Goal: Task Accomplishment & Management: Manage account settings

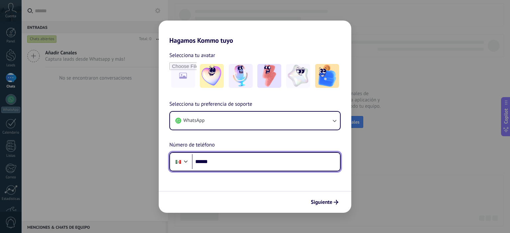
click at [221, 165] on input "******" at bounding box center [266, 161] width 148 height 15
type input "**********"
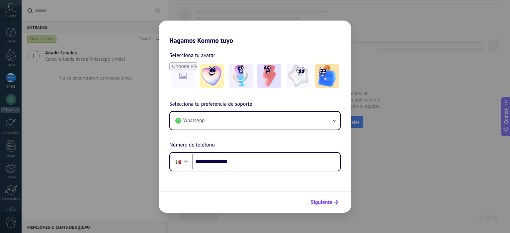
click at [330, 200] on span "Siguiente" at bounding box center [322, 202] width 22 height 5
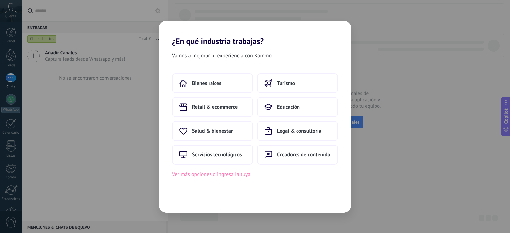
click at [229, 175] on button "Ver más opciones o ingresa la tuya" at bounding box center [211, 174] width 78 height 9
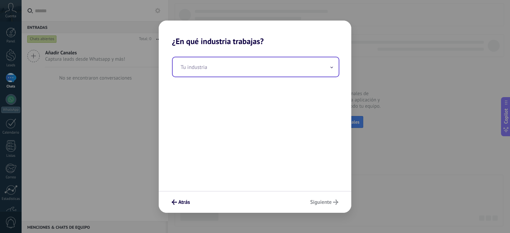
click at [228, 72] on input "text" at bounding box center [256, 66] width 166 height 19
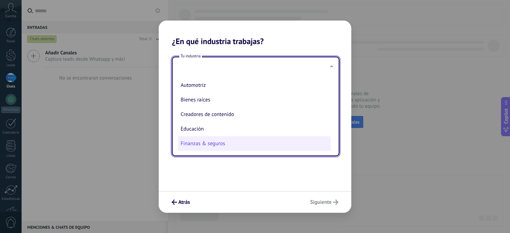
click at [199, 141] on li "Finanzas & seguros" at bounding box center [254, 143] width 153 height 15
type input "**********"
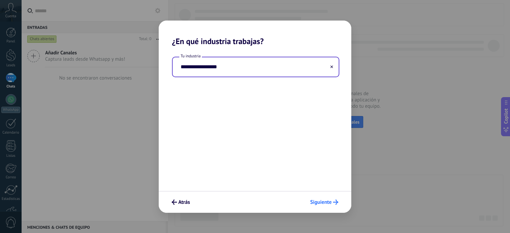
click at [321, 198] on button "Siguiente" at bounding box center [324, 202] width 34 height 11
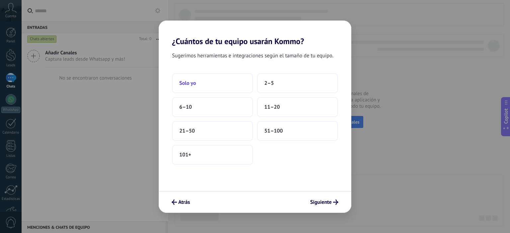
click at [224, 82] on button "Solo yo" at bounding box center [212, 83] width 81 height 20
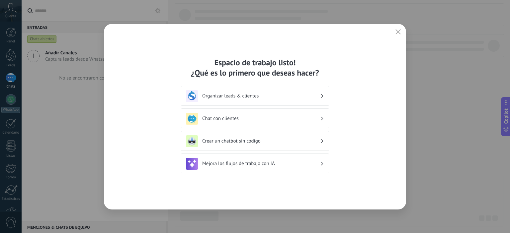
click at [280, 92] on div "Organizar leads & clientes" at bounding box center [255, 96] width 138 height 12
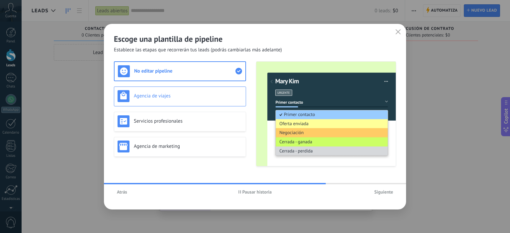
click at [192, 95] on h3 "Agencia de viajes" at bounding box center [188, 96] width 109 height 6
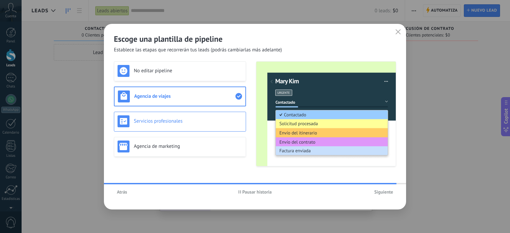
click at [175, 118] on h3 "Servicios profesionales" at bounding box center [188, 121] width 109 height 6
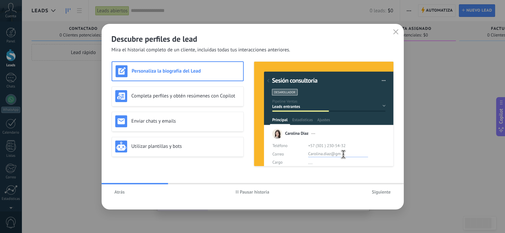
click at [159, 74] on div "Personaliza la biografía del Lead" at bounding box center [177, 71] width 124 height 12
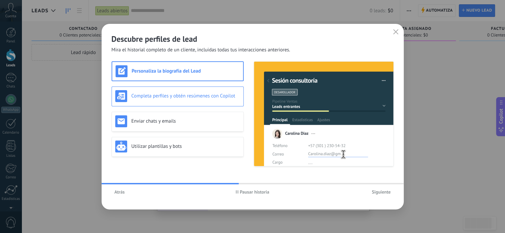
click at [155, 97] on h3 "Completa perfiles y obtén resúmenes con Copilot" at bounding box center [185, 96] width 109 height 6
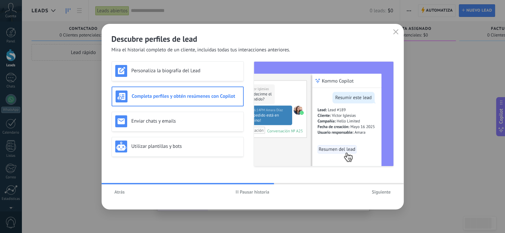
click at [165, 82] on div "Personaliza la biografía del Lead Completa perfiles y obtén resúmenes con Copil…" at bounding box center [178, 113] width 132 height 105
click at [171, 74] on div "Personaliza la biografía del Lead" at bounding box center [177, 71] width 125 height 12
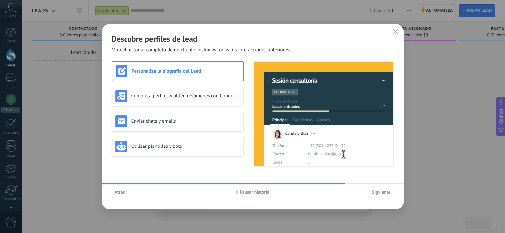
click at [376, 191] on span "Siguiente" at bounding box center [381, 192] width 19 height 5
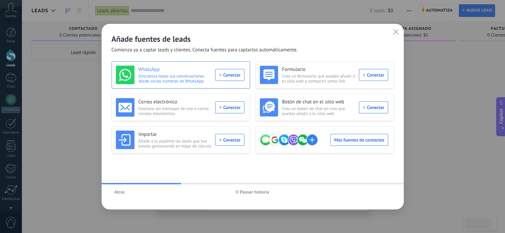
click at [229, 75] on div "WhatsApp Sincroniza todas tus conversaciones desde varios números de WhatsApp. …" at bounding box center [180, 75] width 128 height 19
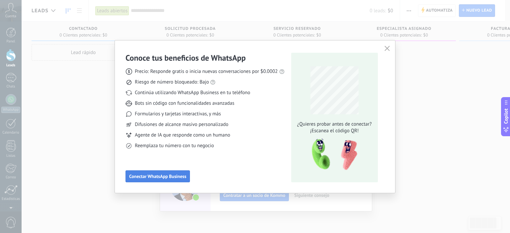
click at [173, 174] on span "Conectar WhatsApp Business" at bounding box center [157, 176] width 57 height 5
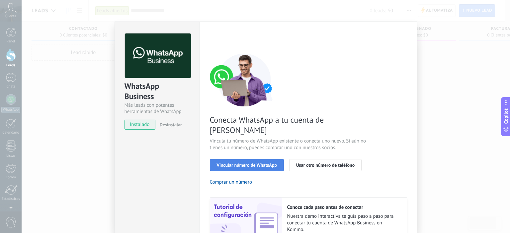
click at [263, 163] on span "Vincular número de WhatsApp" at bounding box center [247, 165] width 60 height 5
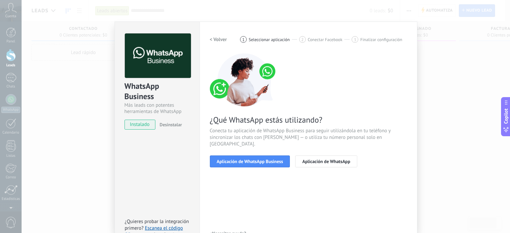
click at [263, 159] on span "Aplicación de WhatsApp Business" at bounding box center [250, 161] width 66 height 5
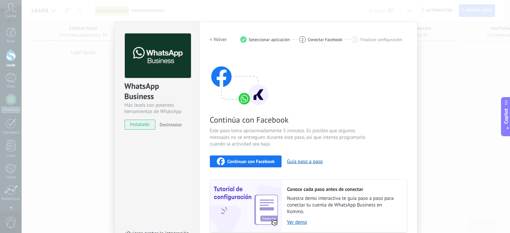
click at [239, 161] on span "Continuar con Facebook" at bounding box center [250, 161] width 47 height 5
click at [324, 5] on div "WhatsApp Business Más leads con potentes herramientas de WhatsApp instalado Des…" at bounding box center [266, 116] width 488 height 233
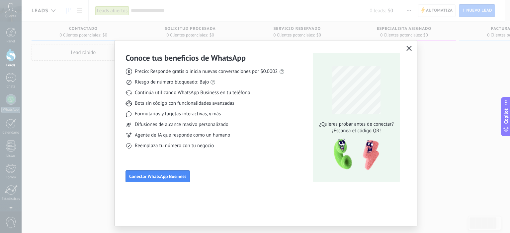
click at [405, 48] on button "button" at bounding box center [409, 48] width 9 height 9
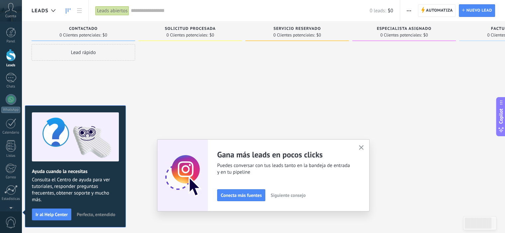
click at [11, 9] on icon at bounding box center [11, 8] width 12 height 10
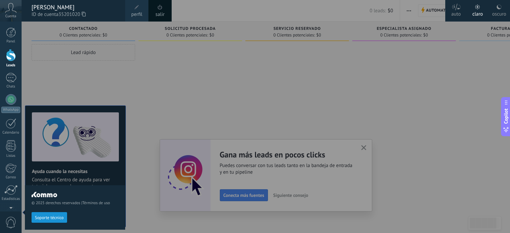
click at [9, 25] on div "Panel Leads Chats WhatsApp Clientes" at bounding box center [21, 117] width 43 height 190
click at [11, 32] on div at bounding box center [11, 33] width 10 height 10
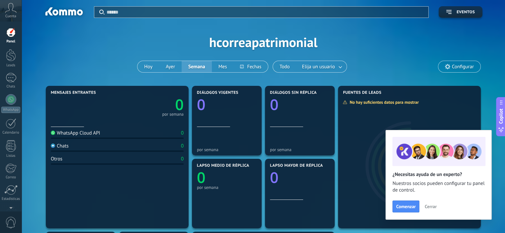
click at [431, 207] on span "Cerrar" at bounding box center [430, 206] width 12 height 5
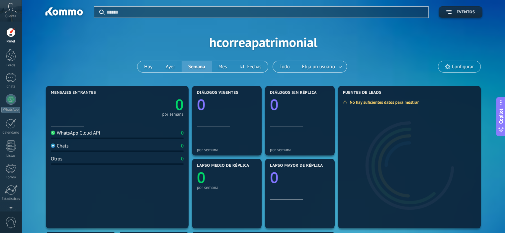
click at [11, 13] on icon at bounding box center [11, 8] width 12 height 10
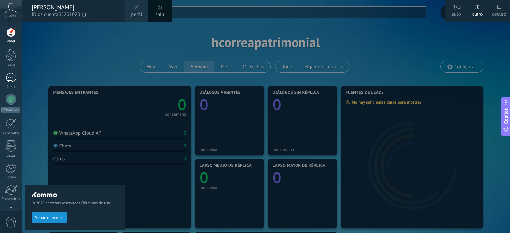
click at [6, 80] on div at bounding box center [11, 78] width 11 height 10
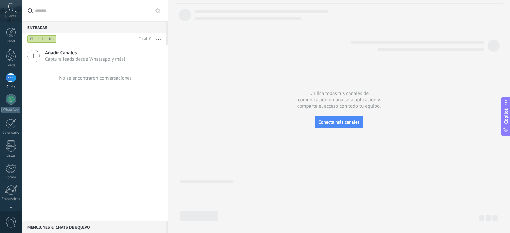
click at [30, 50] on icon at bounding box center [33, 56] width 13 height 13
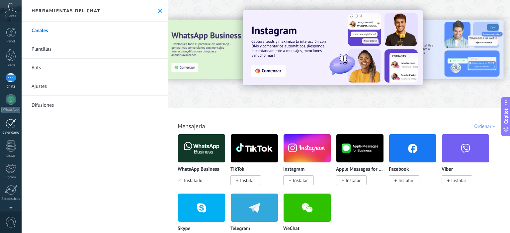
click at [10, 123] on div at bounding box center [11, 123] width 11 height 10
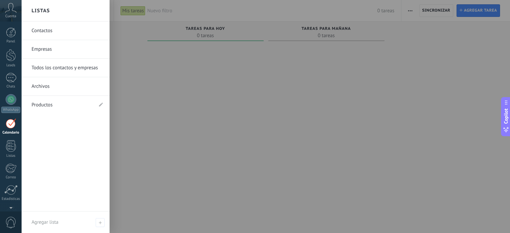
click at [66, 34] on link "Contactos" at bounding box center [67, 31] width 71 height 19
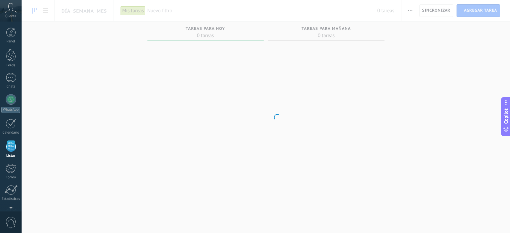
scroll to position [41, 0]
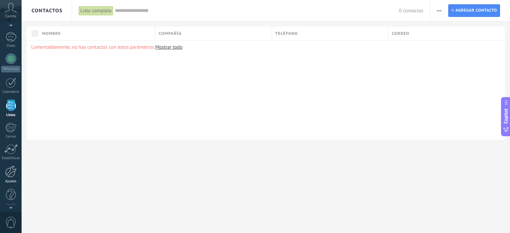
scroll to position [42, 0]
click at [9, 219] on span "0" at bounding box center [10, 223] width 11 height 12
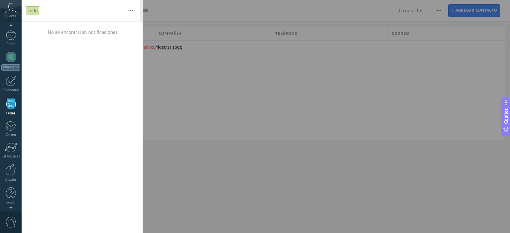
scroll to position [41, 0]
click at [15, 14] on span "Cuenta" at bounding box center [10, 16] width 11 height 4
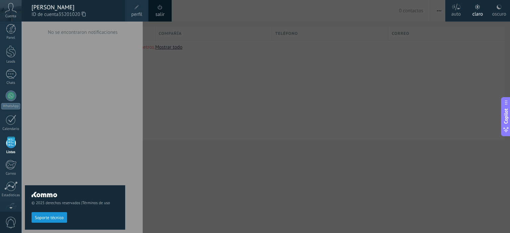
scroll to position [0, 0]
click at [10, 31] on div at bounding box center [11, 33] width 10 height 10
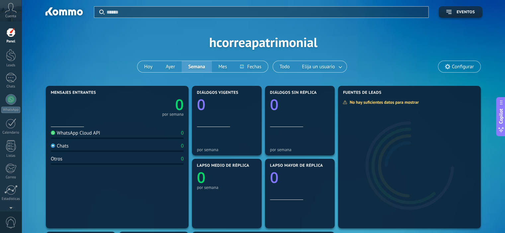
click at [4, 10] on div "Cuenta" at bounding box center [11, 11] width 22 height 22
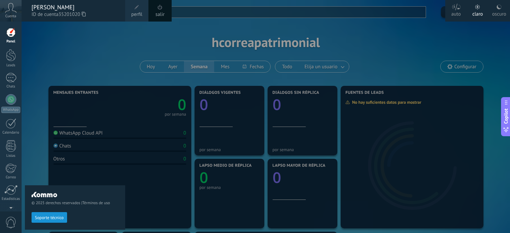
click at [418, 33] on div at bounding box center [277, 116] width 510 height 233
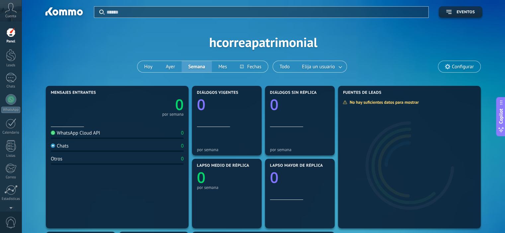
click at [9, 10] on use at bounding box center [10, 8] width 11 height 10
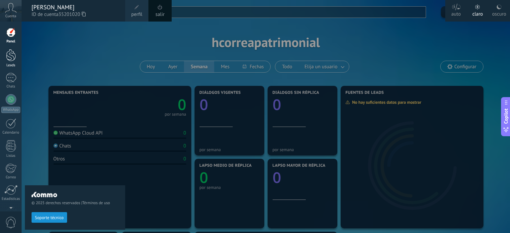
click at [11, 57] on div at bounding box center [11, 55] width 10 height 12
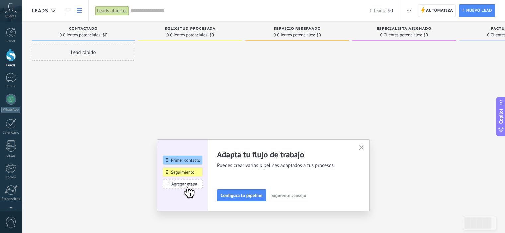
click at [77, 11] on icon at bounding box center [79, 10] width 5 height 5
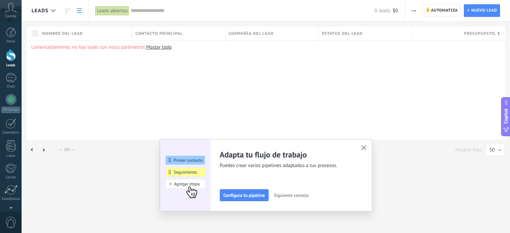
click at [161, 46] on link "Mostar todo" at bounding box center [159, 47] width 26 height 6
click at [16, 9] on icon at bounding box center [11, 8] width 12 height 10
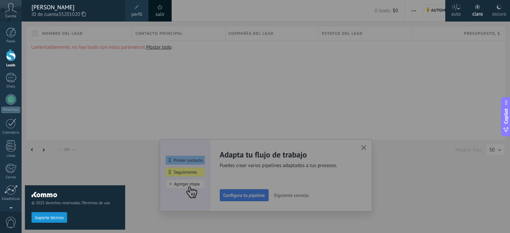
click at [134, 12] on span "perfil" at bounding box center [136, 14] width 11 height 7
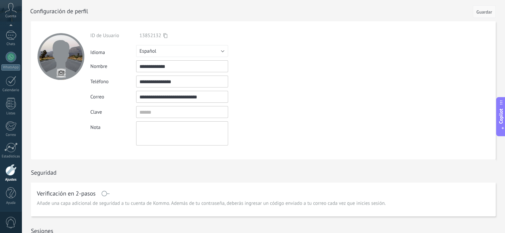
click at [481, 12] on span "Guardar" at bounding box center [484, 12] width 16 height 5
click at [486, 10] on span "Guardar" at bounding box center [484, 12] width 16 height 5
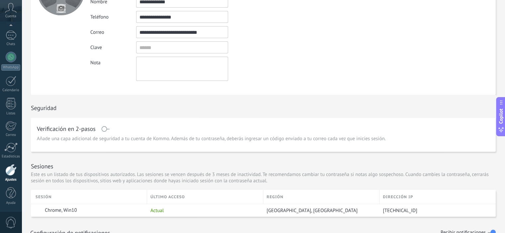
scroll to position [66, 0]
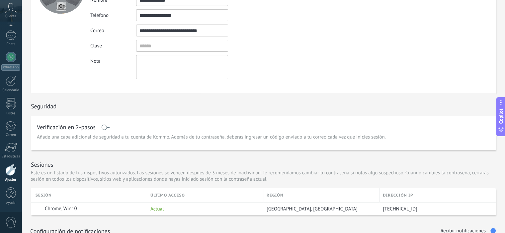
click at [14, 171] on div at bounding box center [10, 170] width 11 height 12
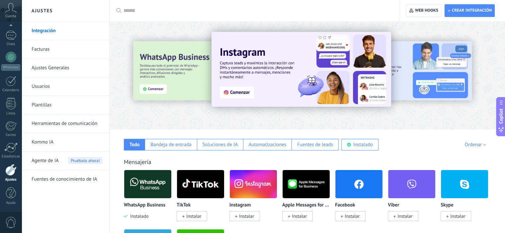
click at [43, 67] on link "Ajustes Generales" at bounding box center [67, 68] width 71 height 19
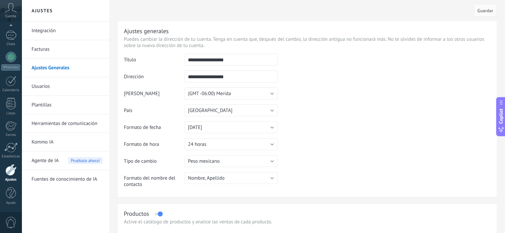
click at [43, 85] on link "Usuarios" at bounding box center [67, 86] width 71 height 19
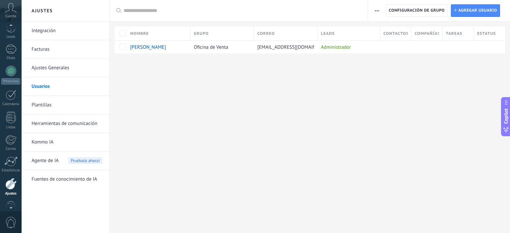
scroll to position [19, 0]
click at [12, 16] on span "Cuenta" at bounding box center [10, 16] width 11 height 4
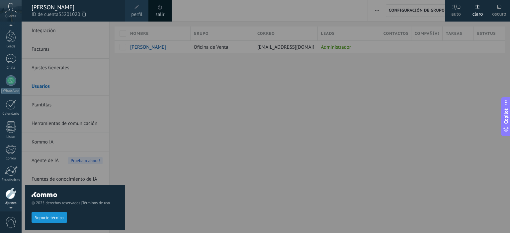
click at [241, 125] on div at bounding box center [277, 116] width 510 height 233
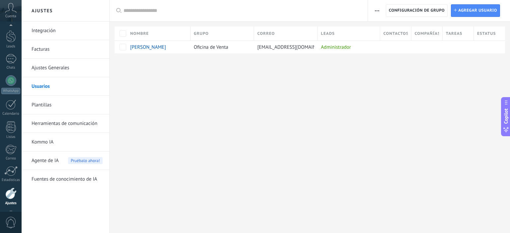
scroll to position [42, 0]
click at [13, 57] on div at bounding box center [11, 57] width 11 height 11
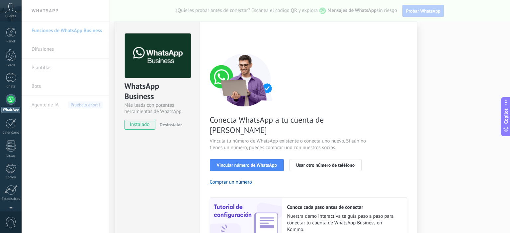
scroll to position [33, 0]
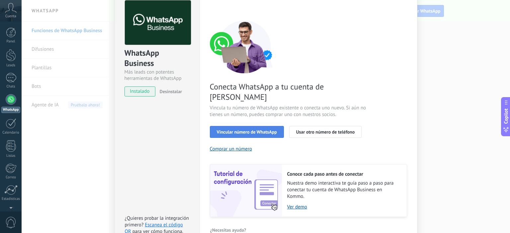
click at [257, 130] on span "Vincular número de WhatsApp" at bounding box center [247, 132] width 60 height 5
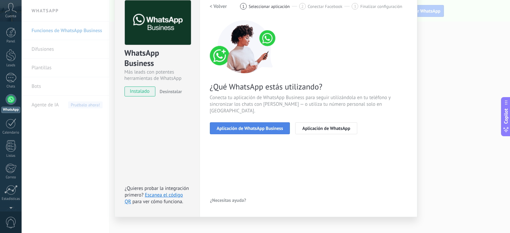
click at [254, 126] on span "Aplicación de WhatsApp Business" at bounding box center [250, 128] width 66 height 5
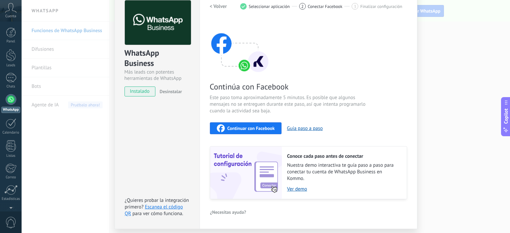
click at [259, 126] on span "Continuar con Facebook" at bounding box center [250, 128] width 47 height 5
